Goal: Task Accomplishment & Management: Use online tool/utility

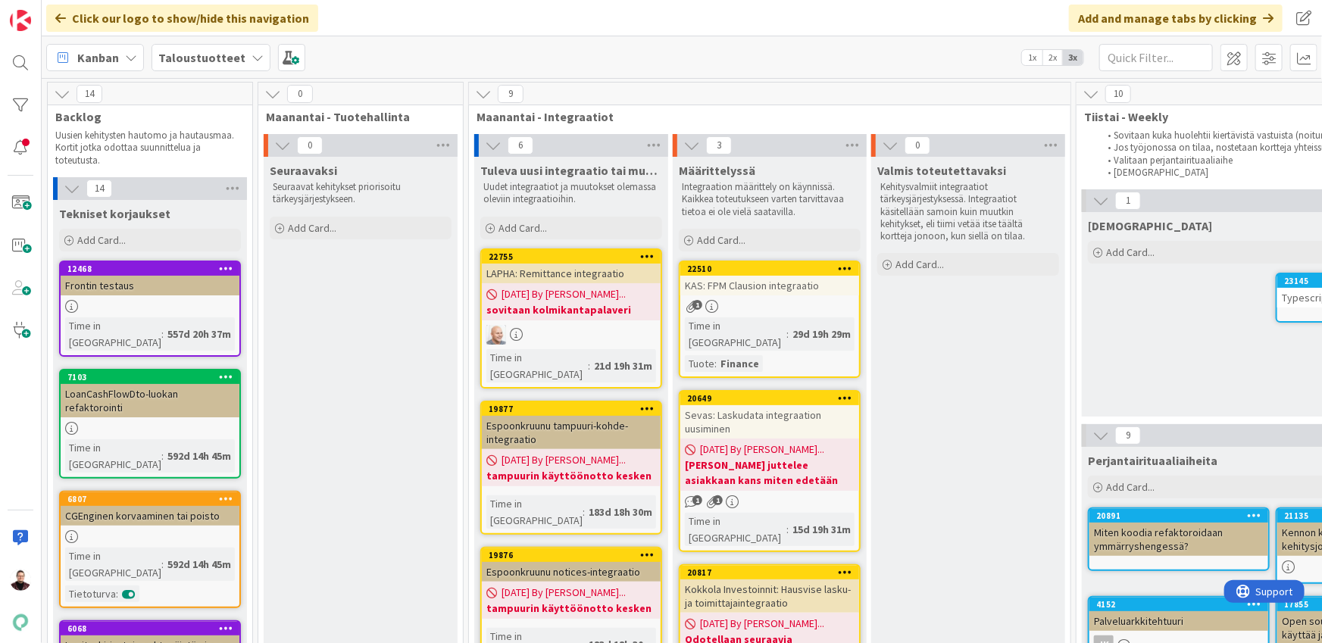
click at [702, 62] on div "Kanban Taloustuotteet 1x 2x 3x" at bounding box center [682, 57] width 1280 height 42
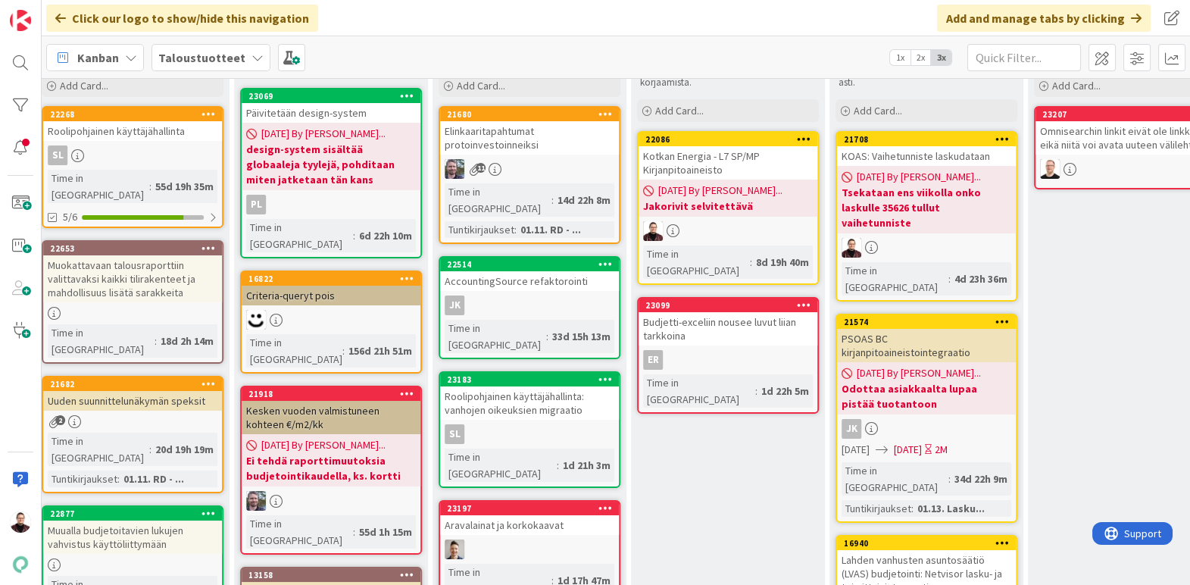
scroll to position [130, 2042]
click at [938, 153] on div "KOAS: Vaihetunniste laskudataan" at bounding box center [926, 156] width 179 height 20
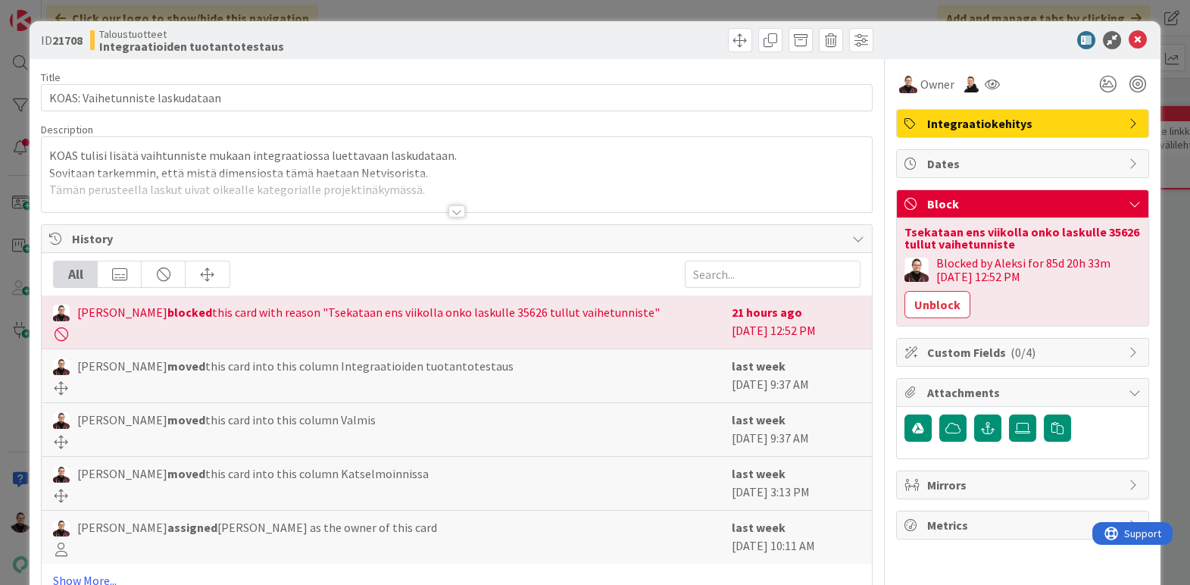
click at [453, 208] on div at bounding box center [456, 211] width 17 height 12
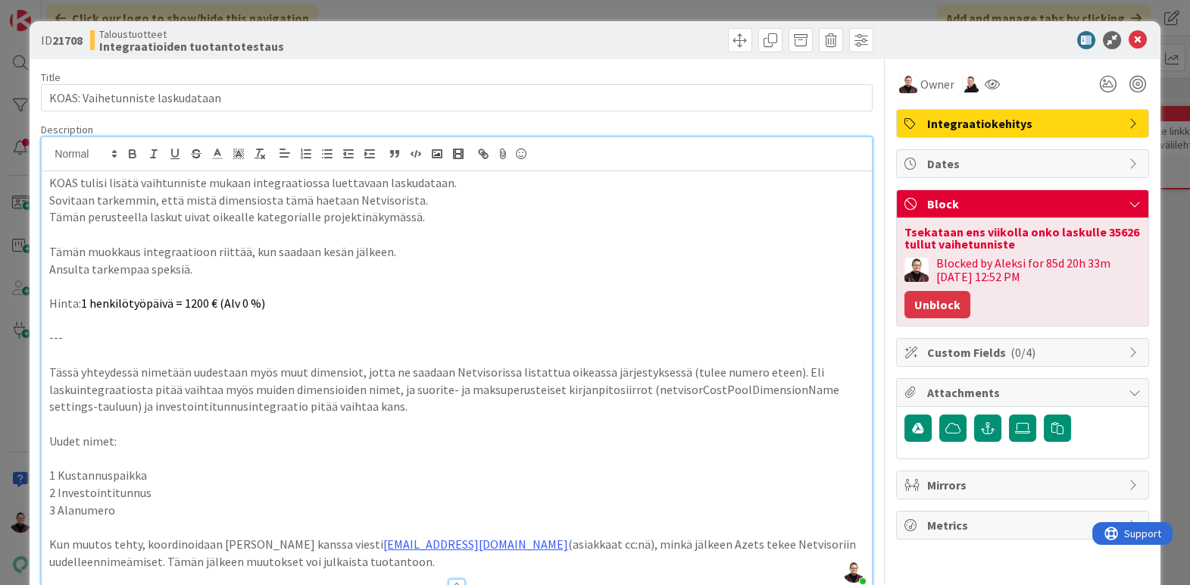
click at [946, 303] on button "Unblock" at bounding box center [938, 304] width 66 height 27
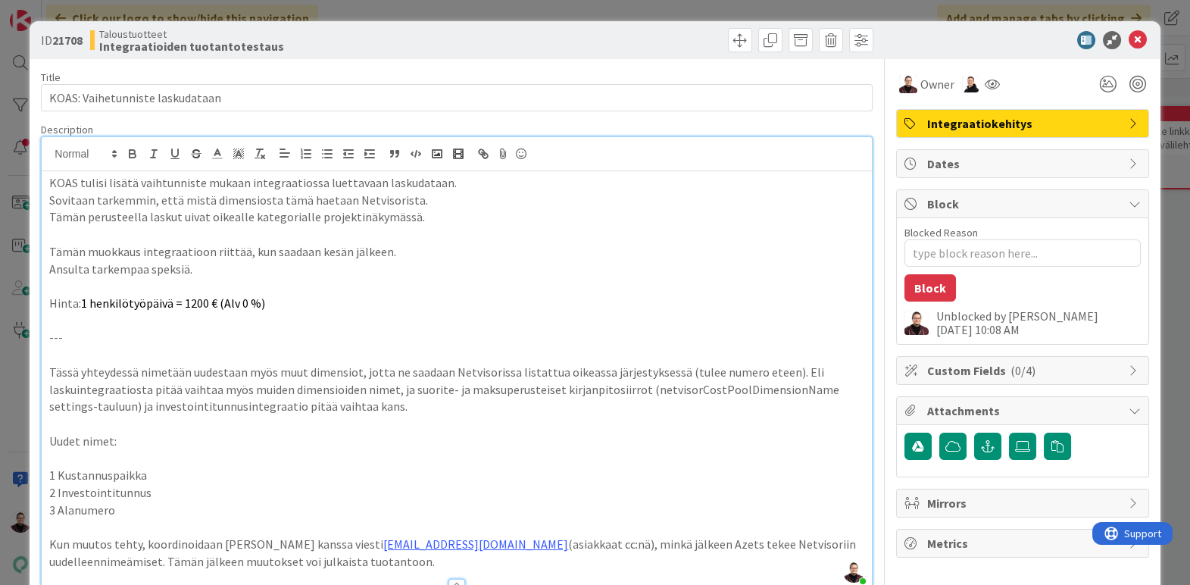
type textarea "x"
click at [1158, 305] on div "ID 21708 Taloustuotteet Integraatioiden tuotantotestaus Title 31 / 128 KOAS: Va…" at bounding box center [595, 292] width 1190 height 585
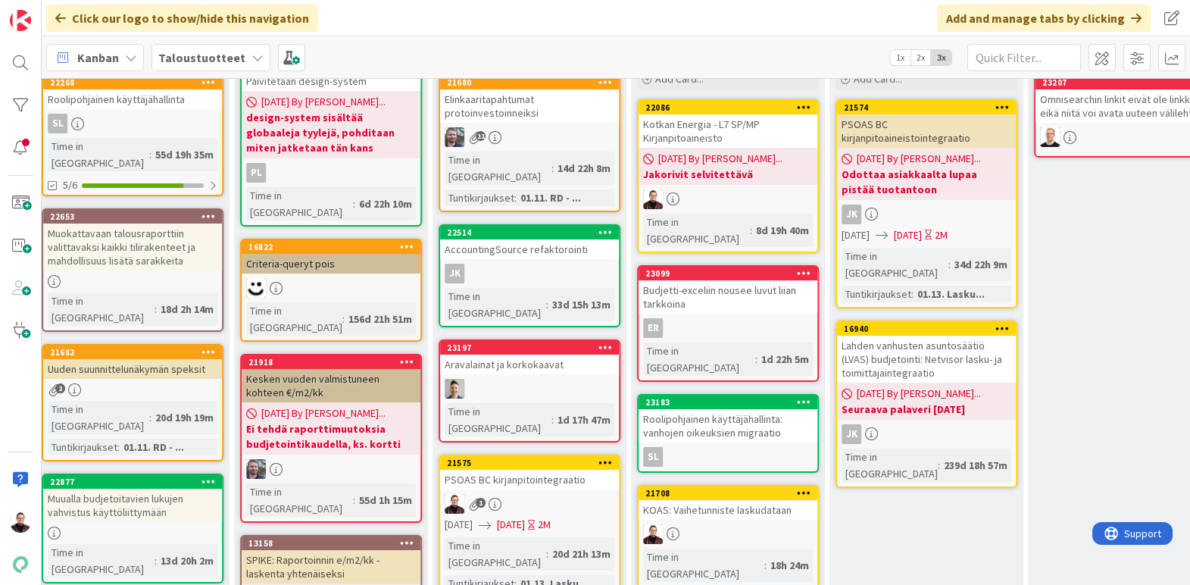
scroll to position [164, 2042]
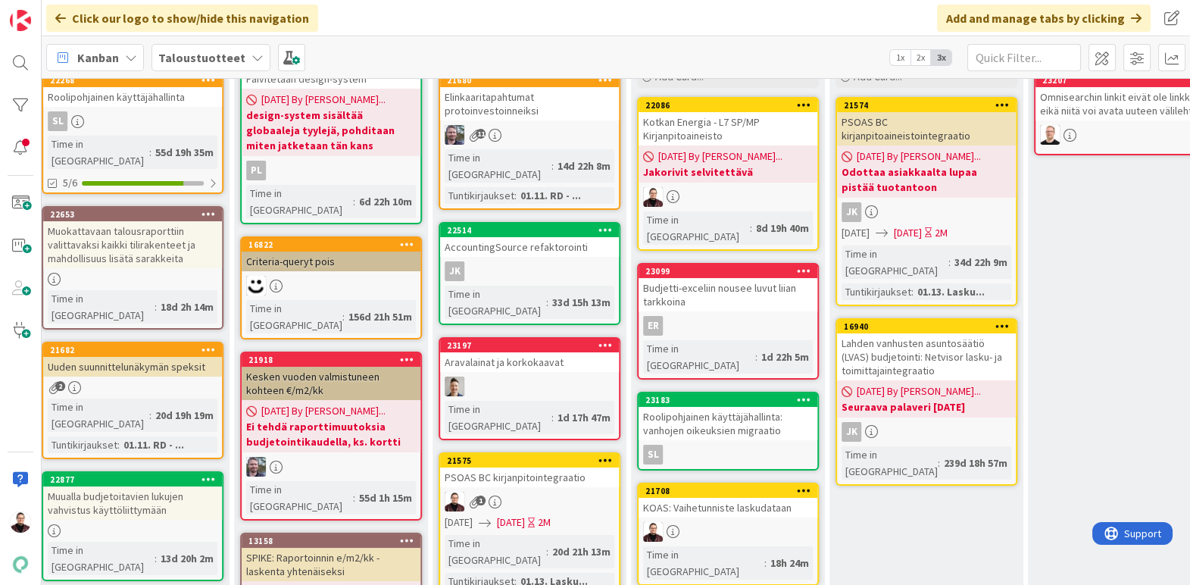
drag, startPoint x: 931, startPoint y: 148, endPoint x: 802, endPoint y: 16, distance: 184.3
